Goal: Task Accomplishment & Management: Manage account settings

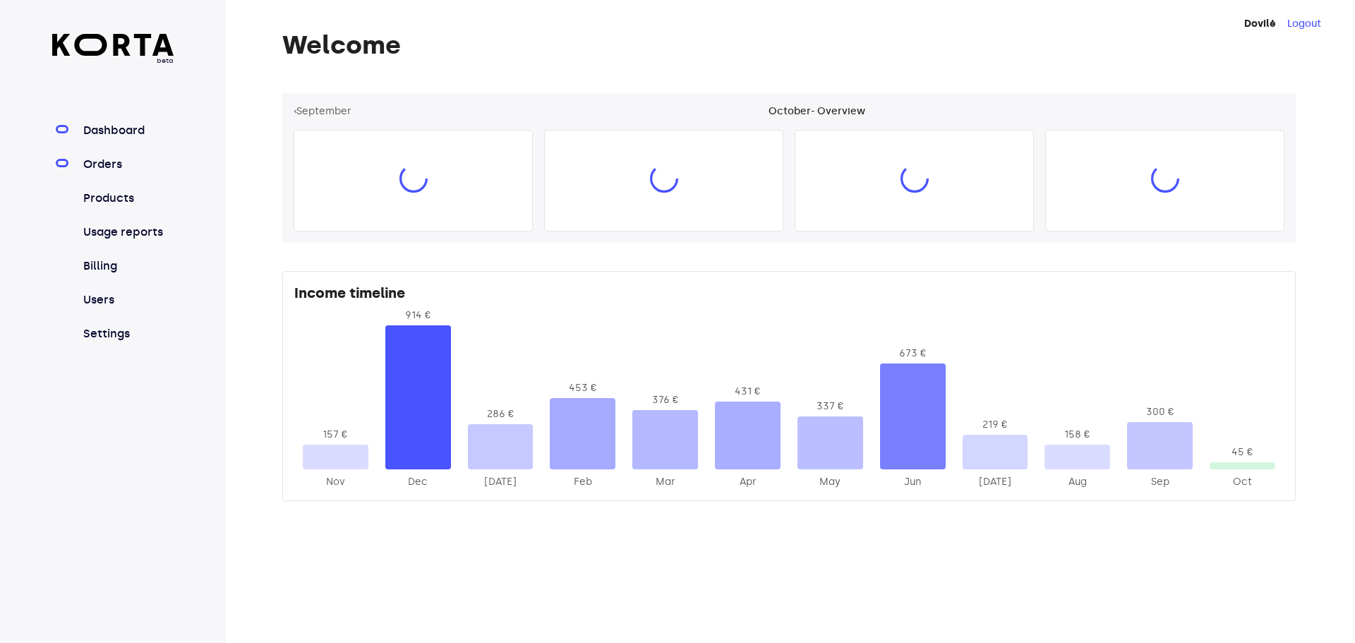
click at [119, 173] on link "Orders" at bounding box center [127, 164] width 94 height 17
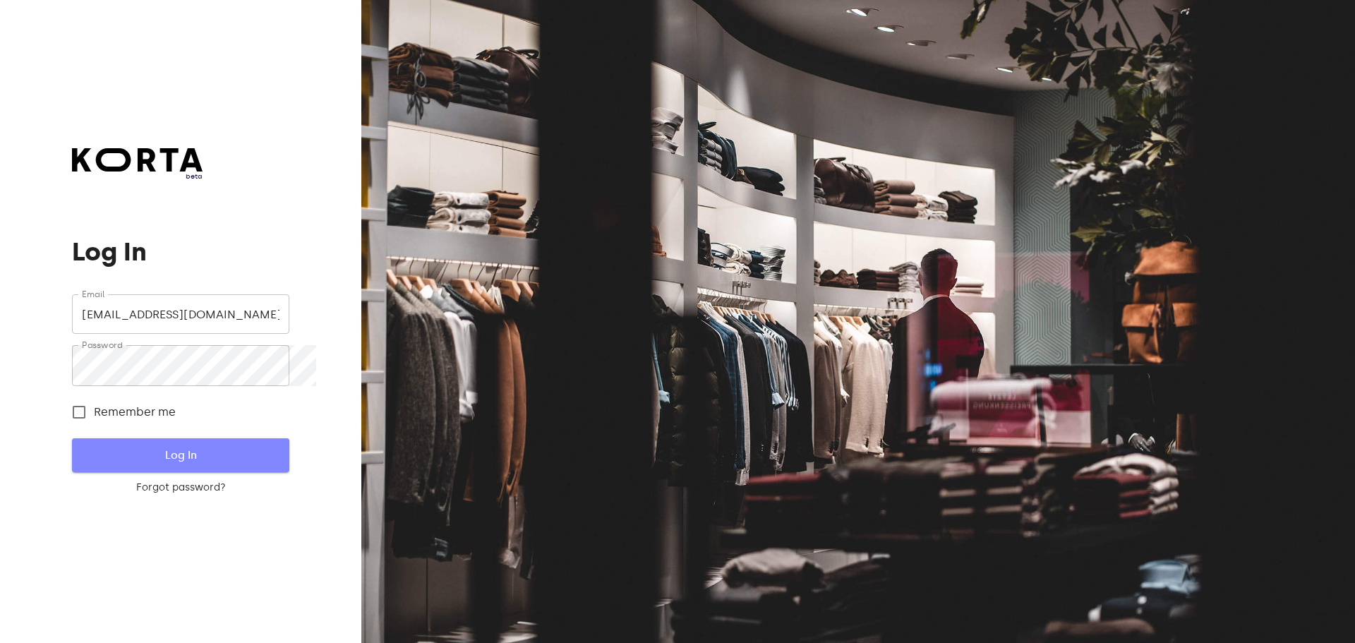
click at [206, 472] on button "Log In" at bounding box center [180, 455] width 217 height 34
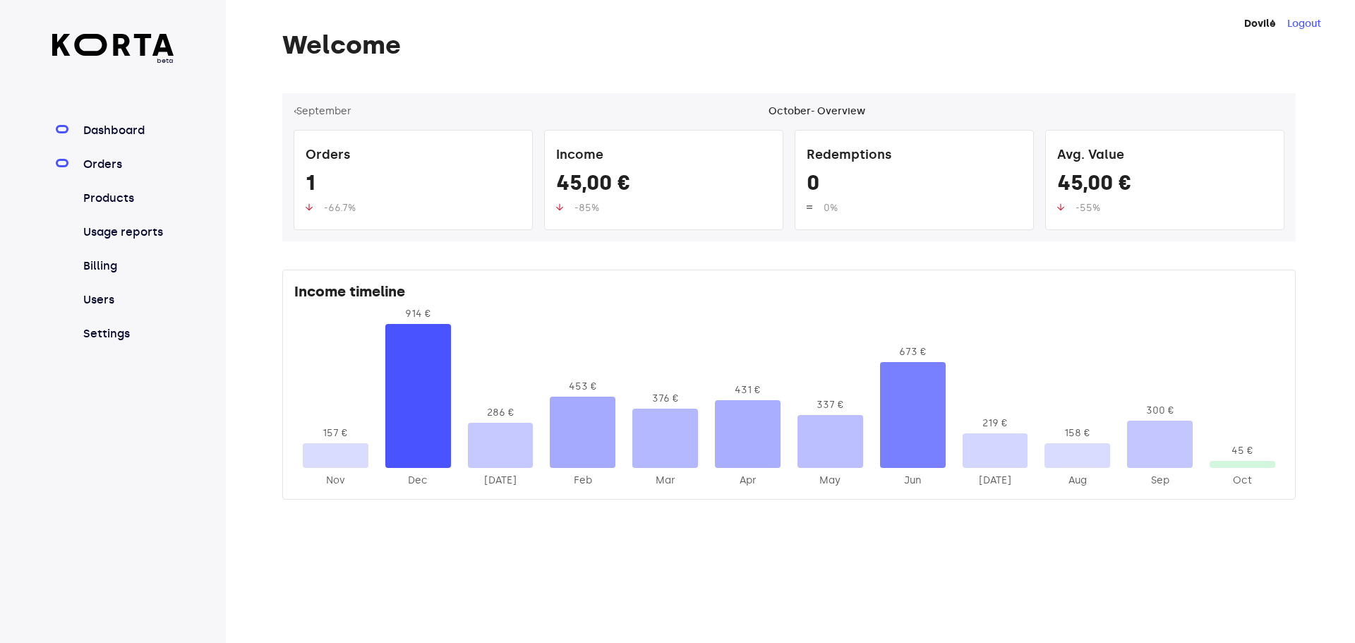
click at [128, 173] on link "Orders" at bounding box center [127, 164] width 94 height 17
